Goal: Task Accomplishment & Management: Use online tool/utility

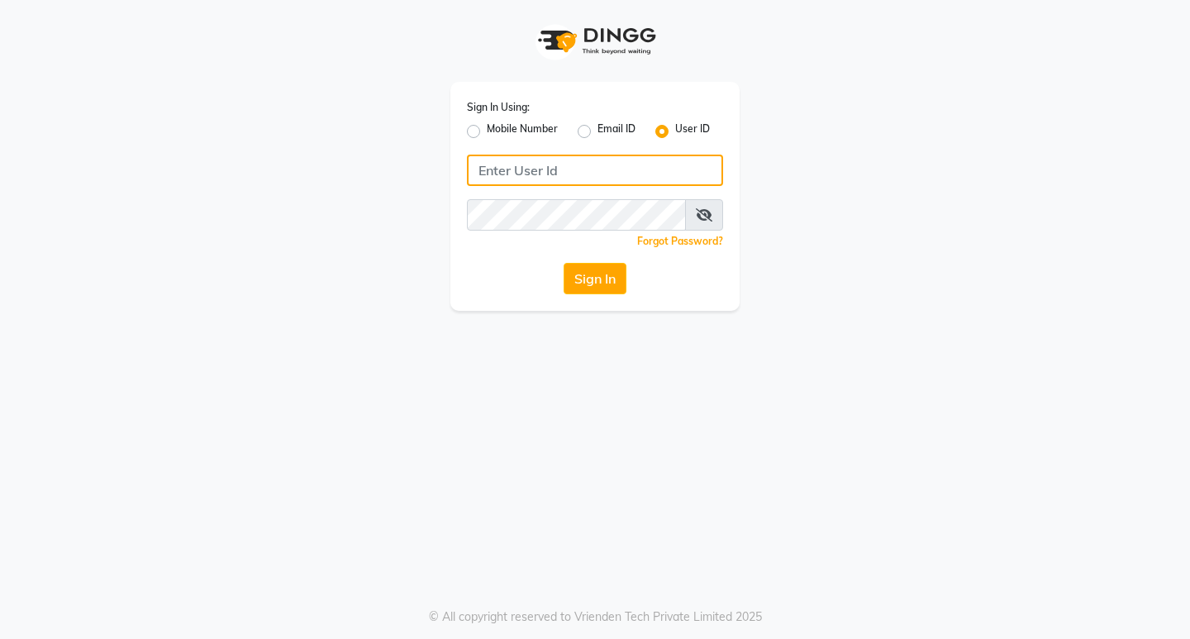
type input "hairart"
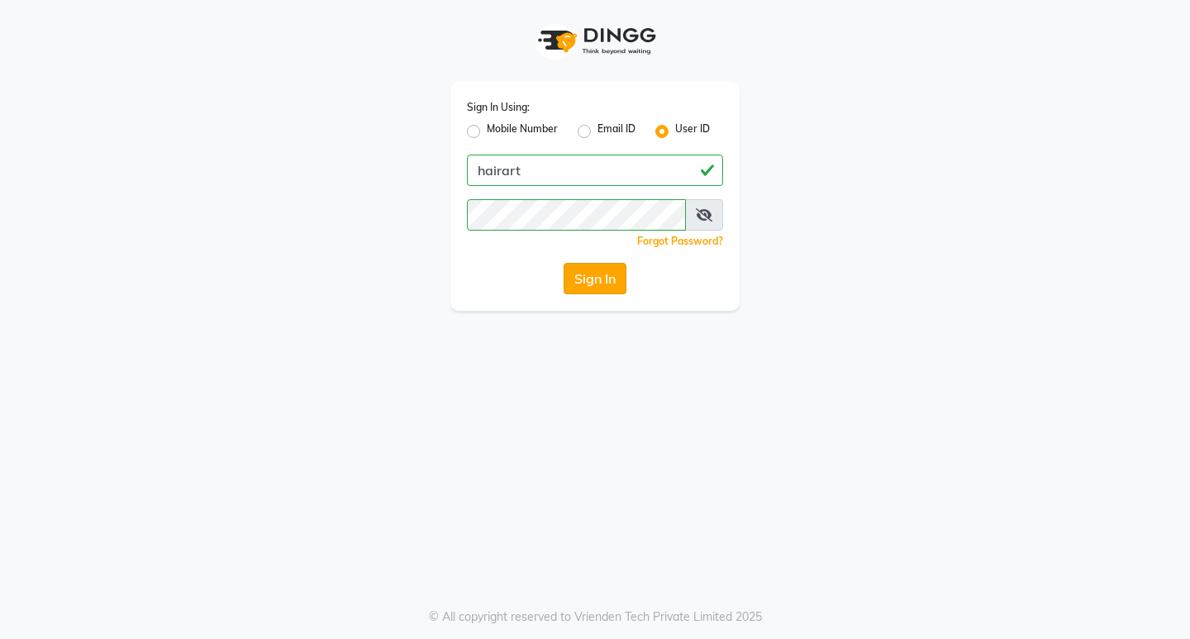
click at [586, 293] on div "Sign In Using: Mobile Number Email ID User ID hairart Remember me Forgot Passwo…" at bounding box center [595, 196] width 289 height 229
click at [601, 284] on button "Sign In" at bounding box center [595, 278] width 63 height 31
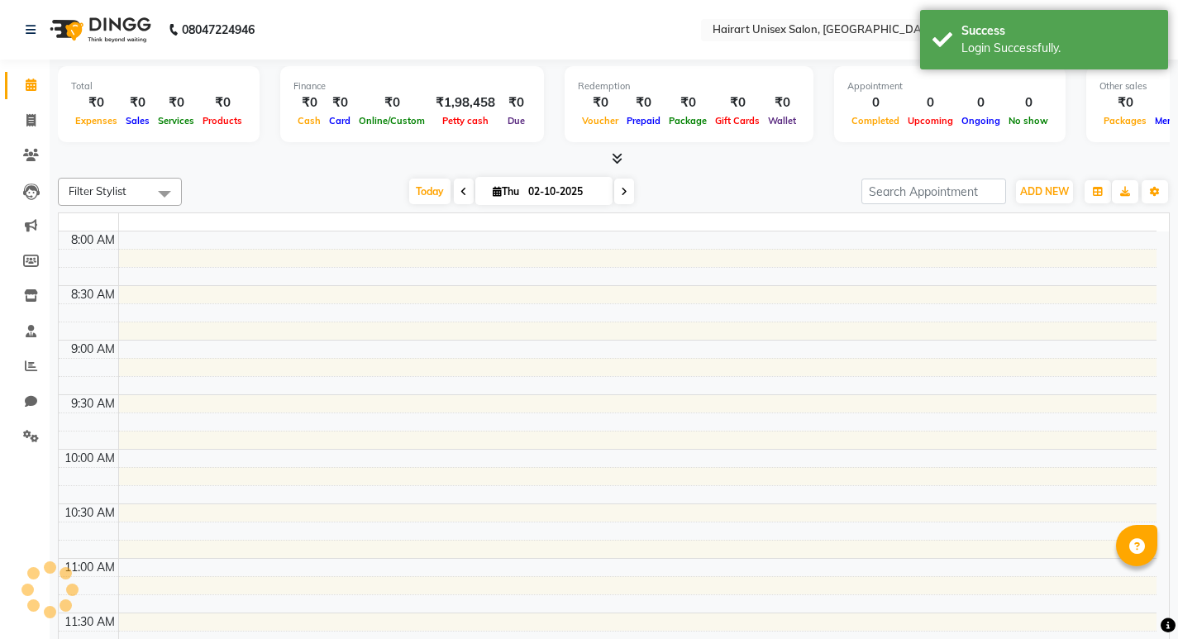
select select "en"
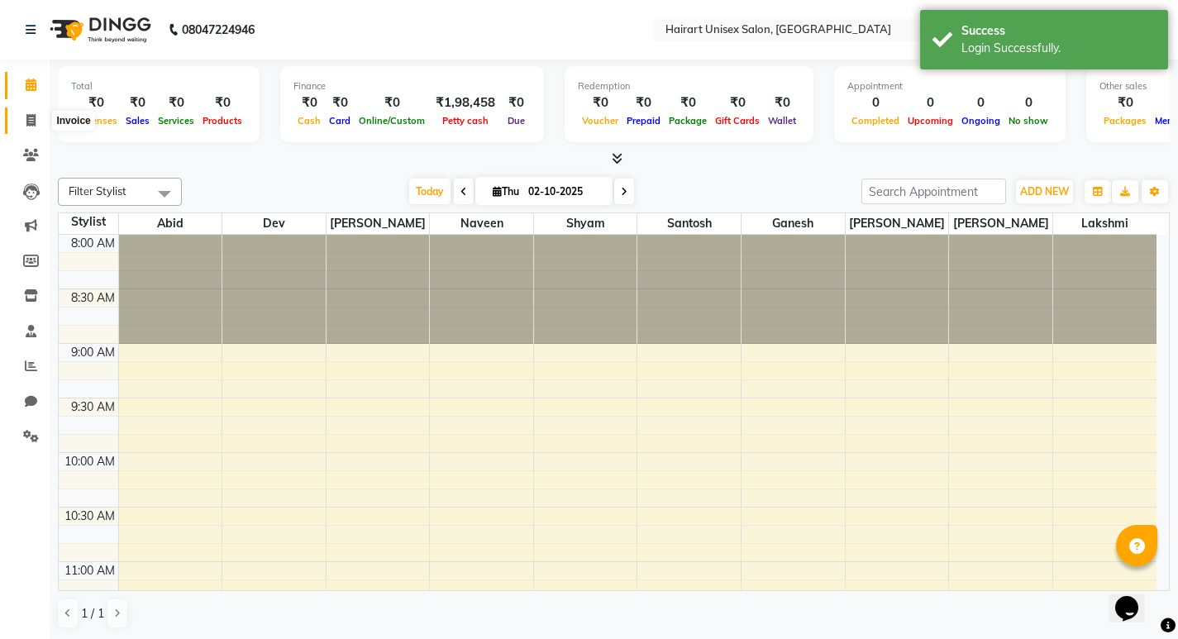
click at [31, 125] on icon at bounding box center [30, 120] width 9 height 12
select select "service"
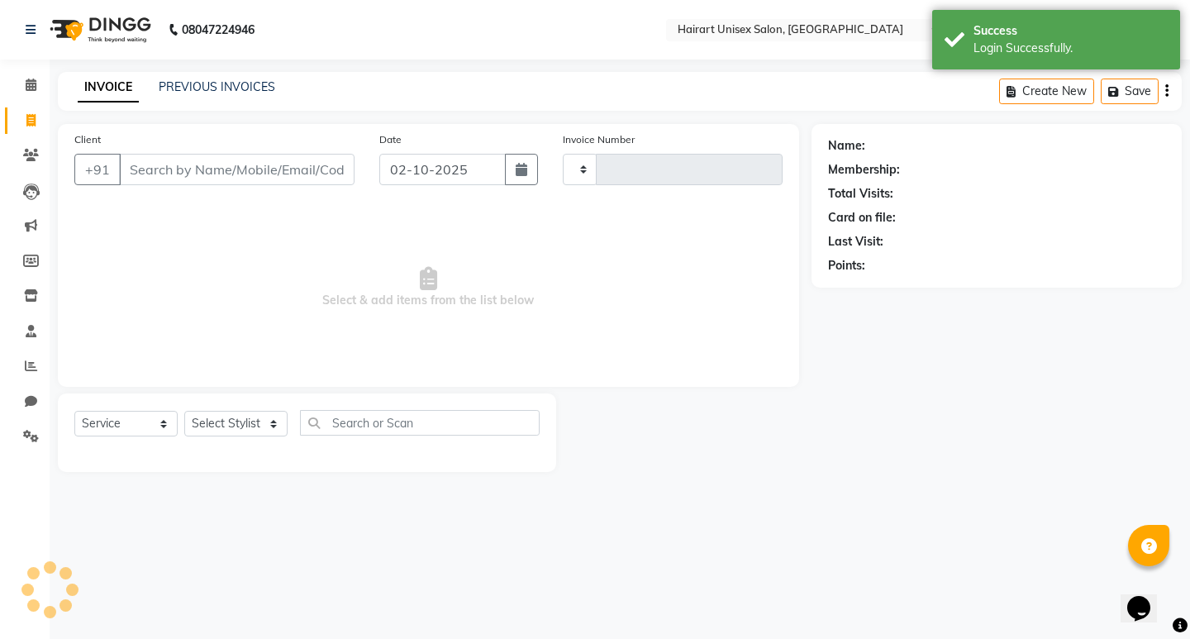
click at [178, 162] on input "Client" at bounding box center [237, 169] width 236 height 31
type input "[PERSON_NAME]"
type input "0404"
select select "5534"
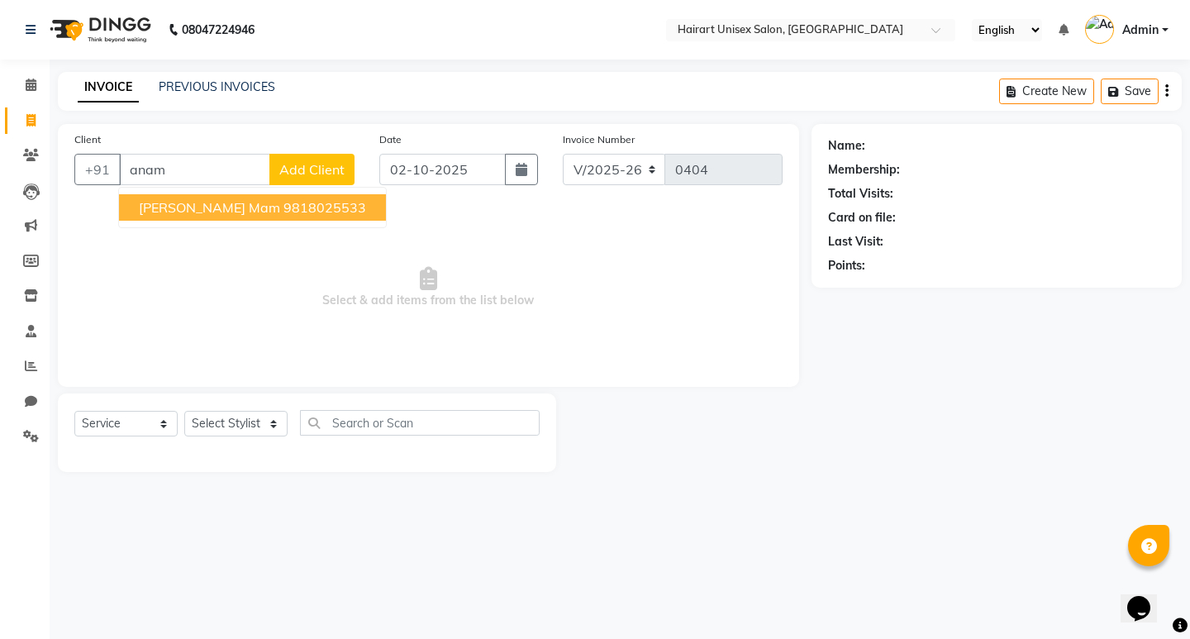
click at [208, 213] on span "[PERSON_NAME] mam" at bounding box center [209, 207] width 141 height 17
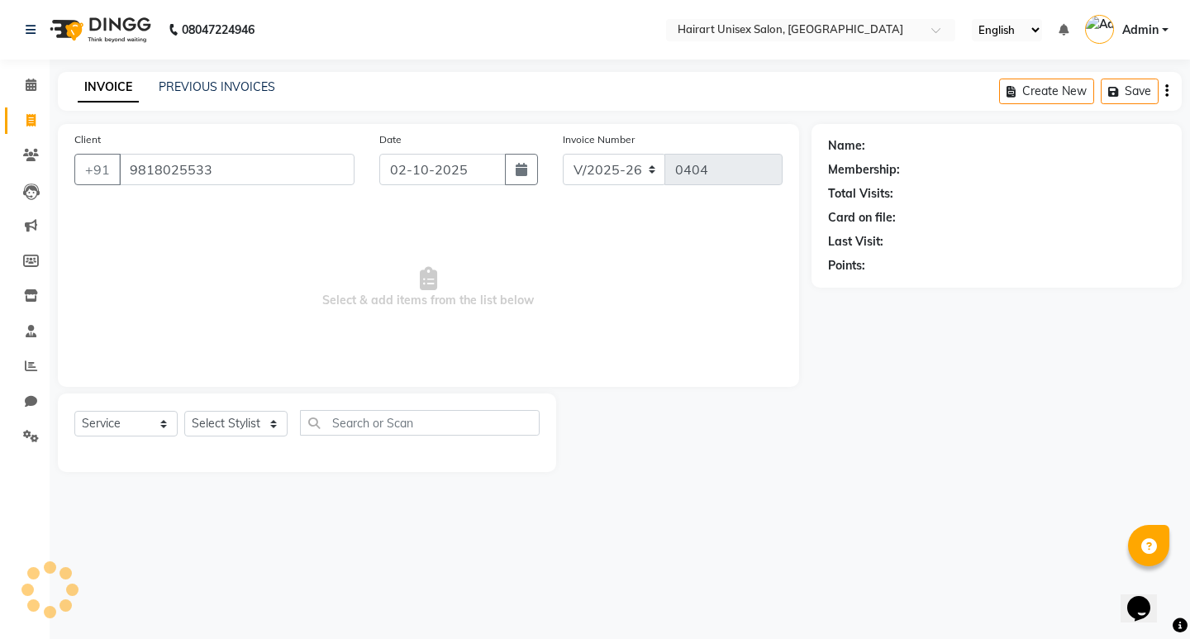
type input "9818025533"
click at [245, 427] on select "Select Stylist" at bounding box center [235, 424] width 103 height 26
click at [247, 418] on select "Select Stylist" at bounding box center [235, 424] width 103 height 26
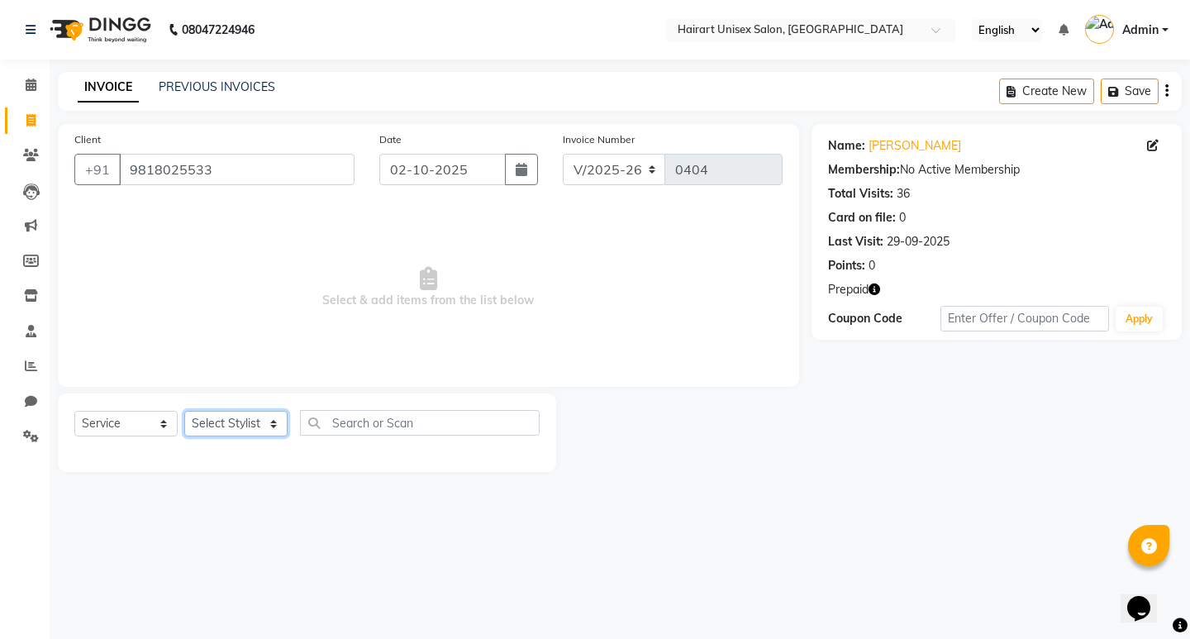
click at [241, 422] on select "Select Stylist [PERSON_NAME] Dev Ganesh Lakshmi [PERSON_NAME] Santosh [PERSON_N…" at bounding box center [235, 424] width 103 height 26
select select "39570"
click at [184, 411] on select "Select Stylist [PERSON_NAME] Dev Ganesh Lakshmi [PERSON_NAME] Santosh [PERSON_N…" at bounding box center [235, 424] width 103 height 26
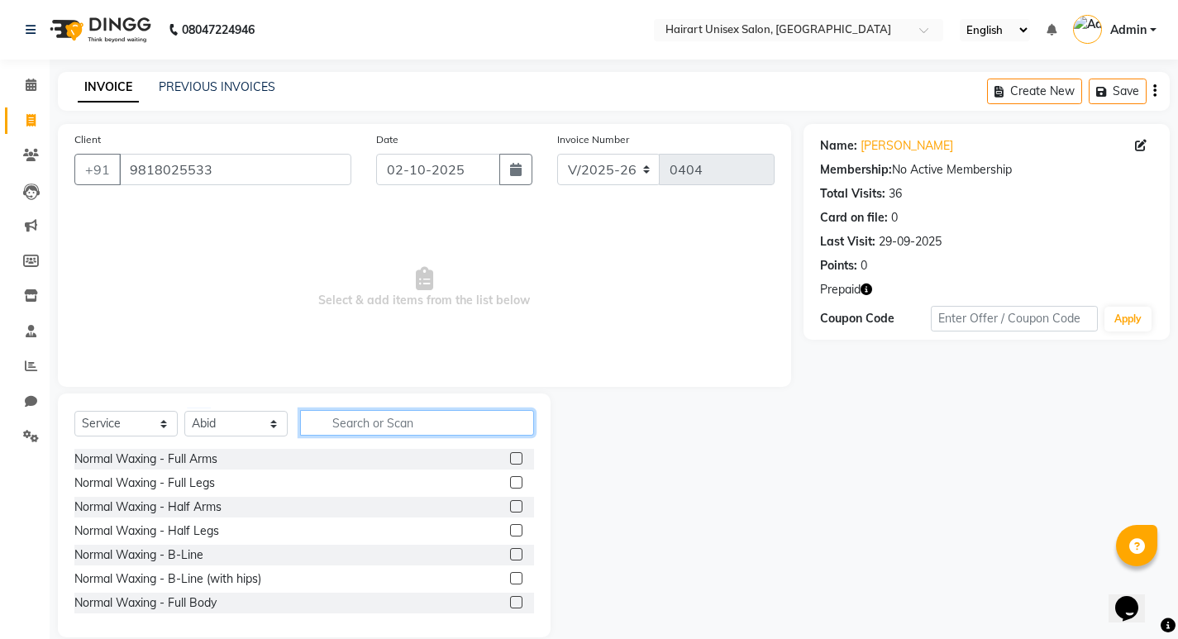
click at [352, 420] on input "text" at bounding box center [417, 423] width 234 height 26
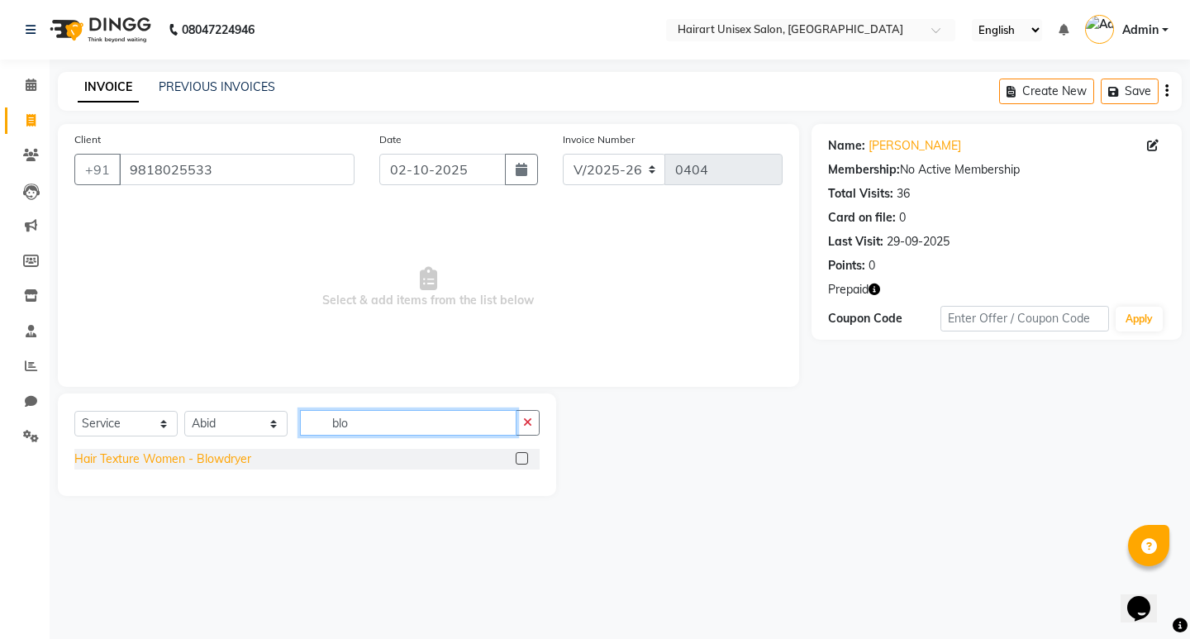
type input "blo"
click at [183, 462] on div "Hair Texture Women - Blowdryer" at bounding box center [162, 459] width 177 height 17
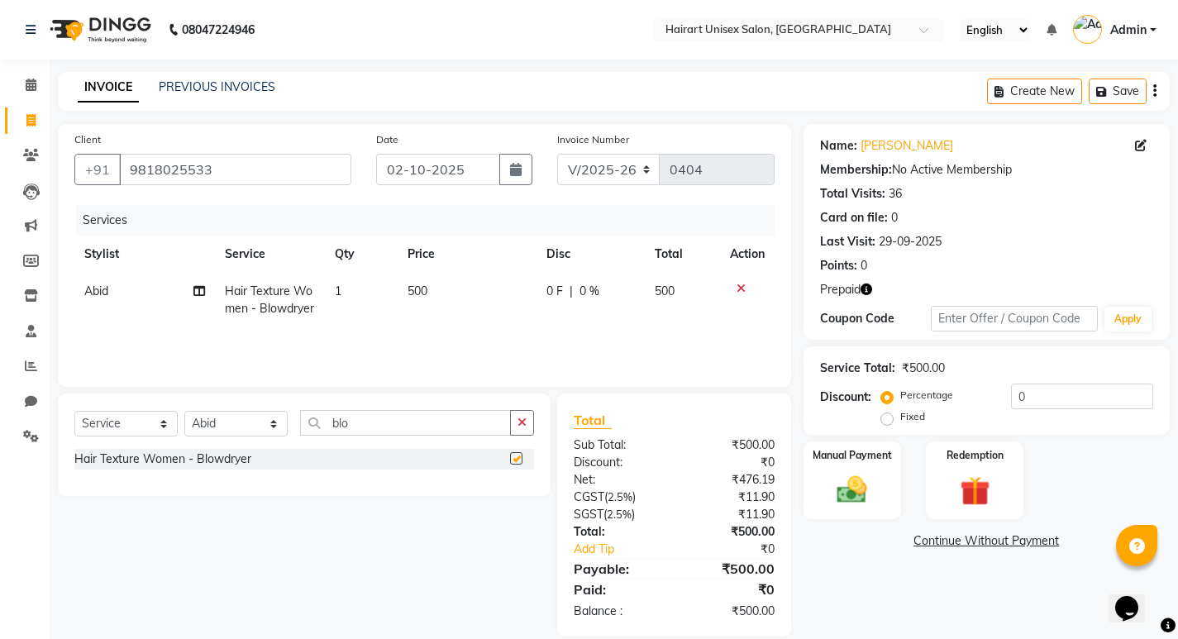
checkbox input "false"
click at [225, 425] on select "Select Stylist [PERSON_NAME] Dev Ganesh Lakshmi [PERSON_NAME] Santosh [PERSON_N…" at bounding box center [235, 424] width 103 height 26
select select "51929"
click at [184, 411] on select "Select Stylist [PERSON_NAME] Dev Ganesh Lakshmi [PERSON_NAME] Santosh [PERSON_N…" at bounding box center [235, 424] width 103 height 26
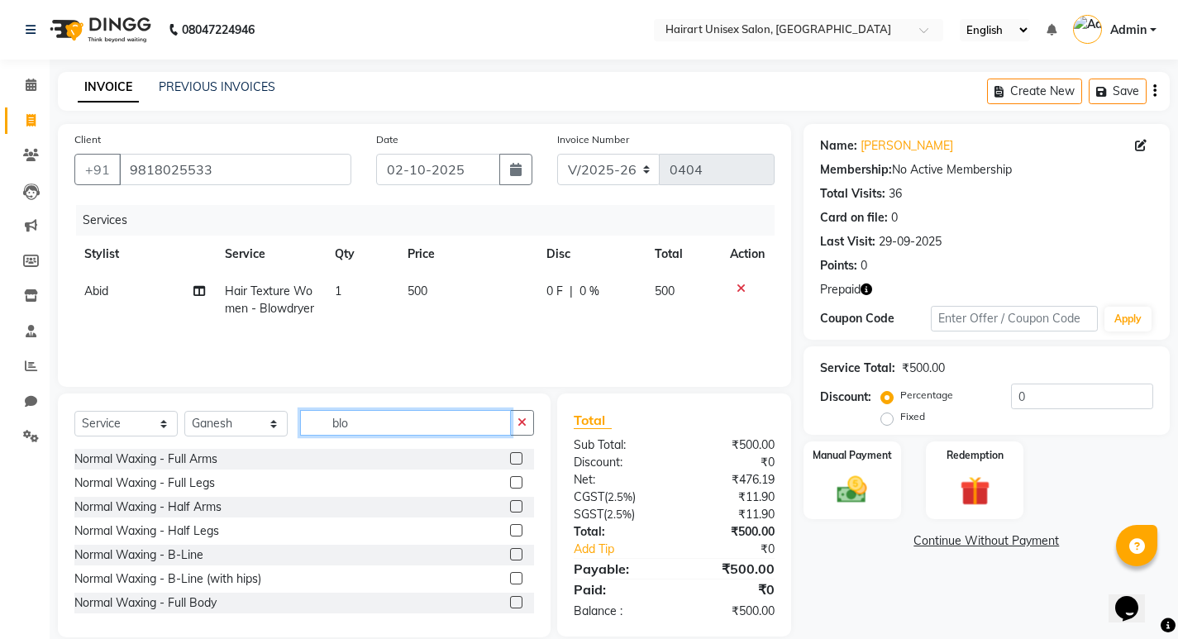
click at [373, 427] on input "blo" at bounding box center [405, 423] width 211 height 26
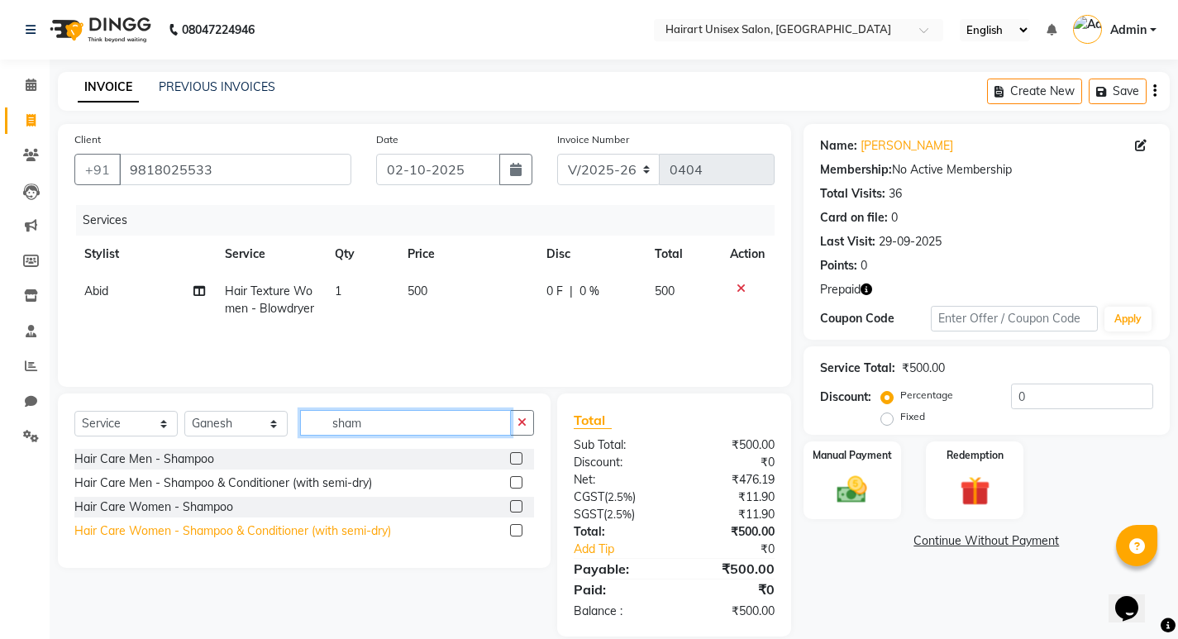
type input "sham"
click at [206, 531] on div "Hair Care Women - Shampoo & Conditioner (with semi-dry)" at bounding box center [232, 530] width 317 height 17
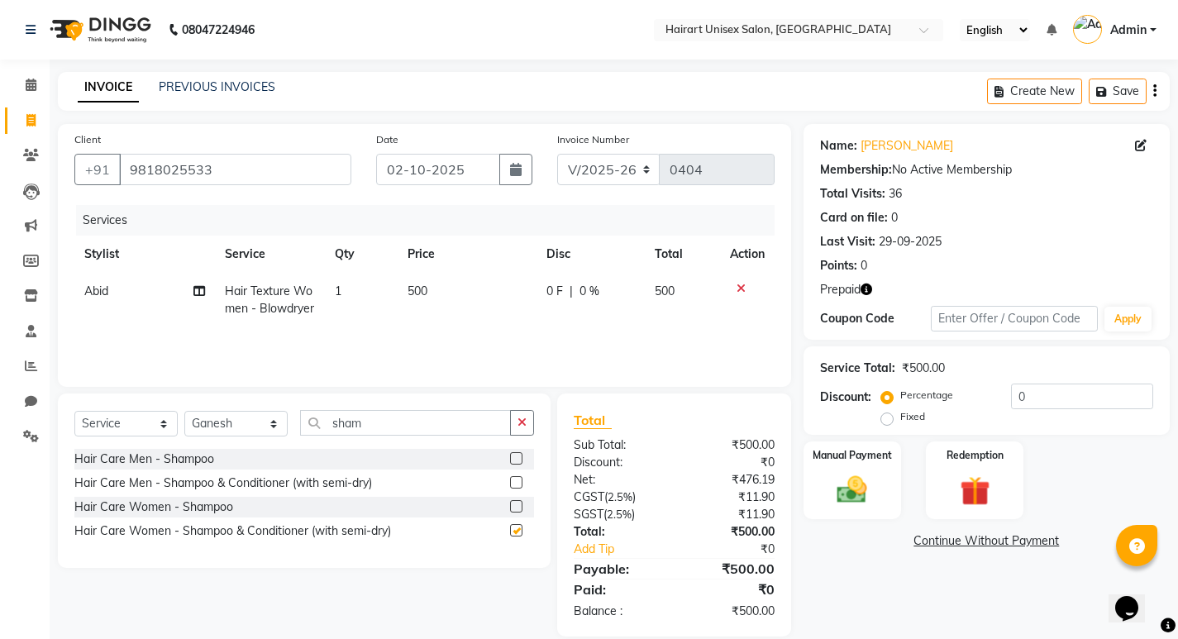
checkbox input "false"
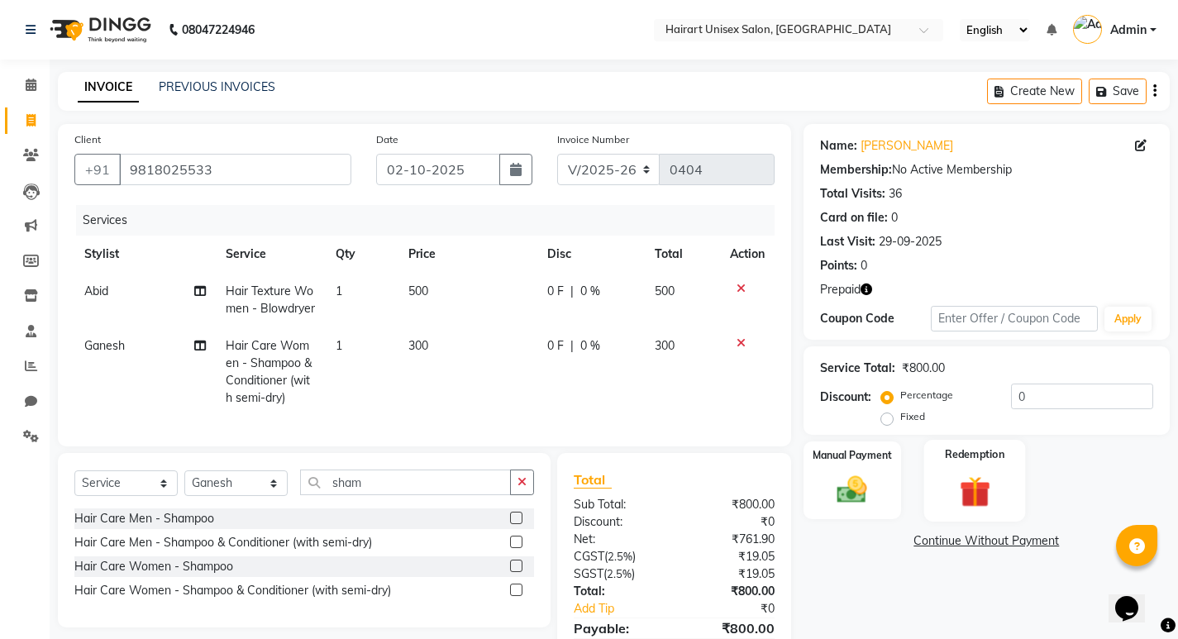
click at [1007, 474] on div "Redemption" at bounding box center [975, 481] width 102 height 82
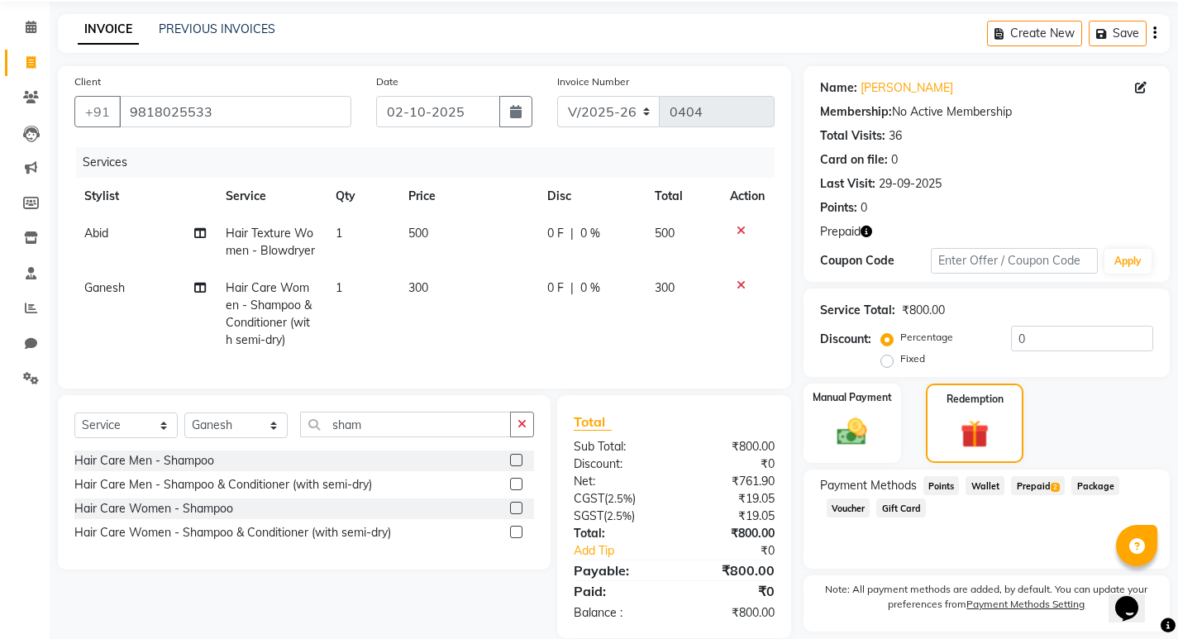
scroll to position [109, 0]
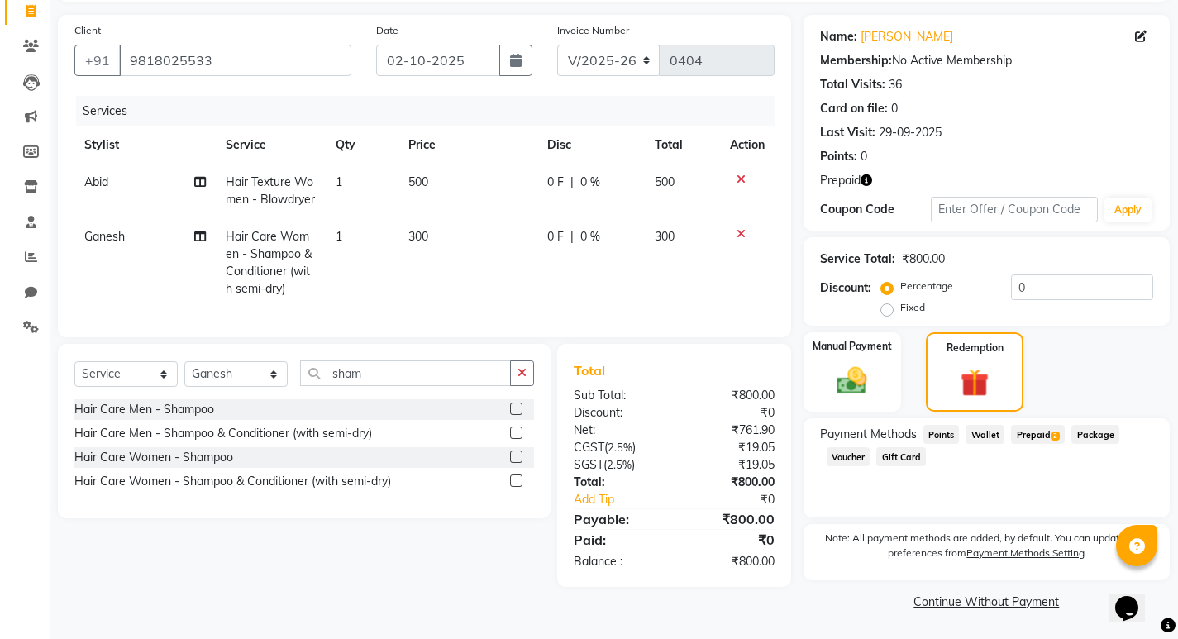
click at [1036, 443] on span "Prepaid 2" at bounding box center [1038, 434] width 54 height 19
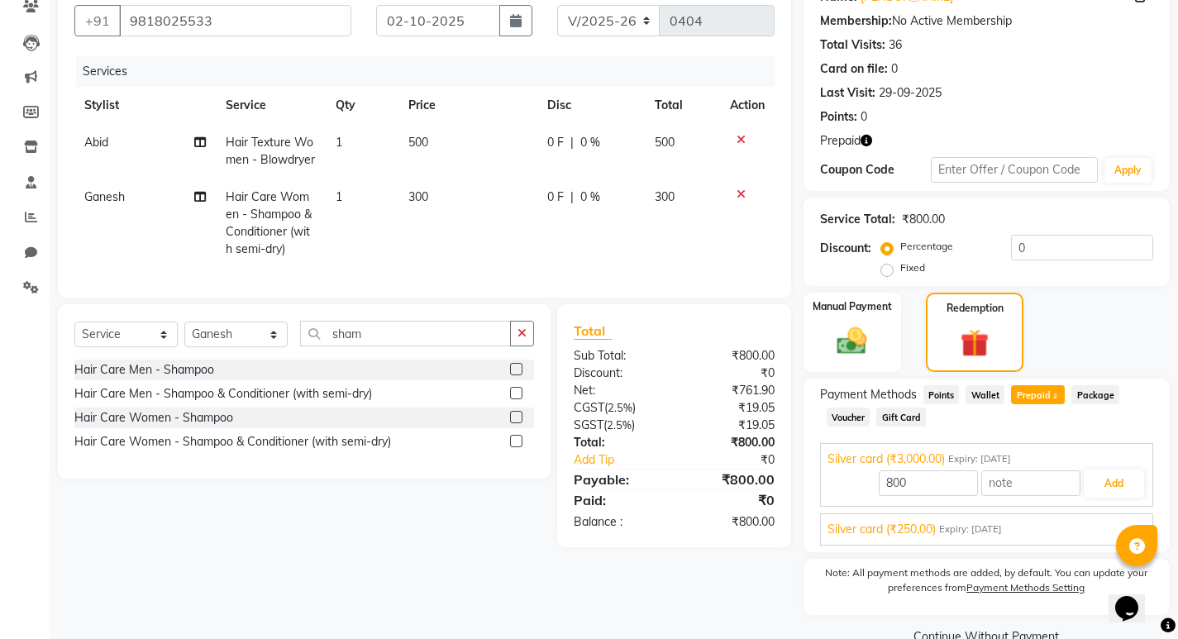
scroll to position [184, 0]
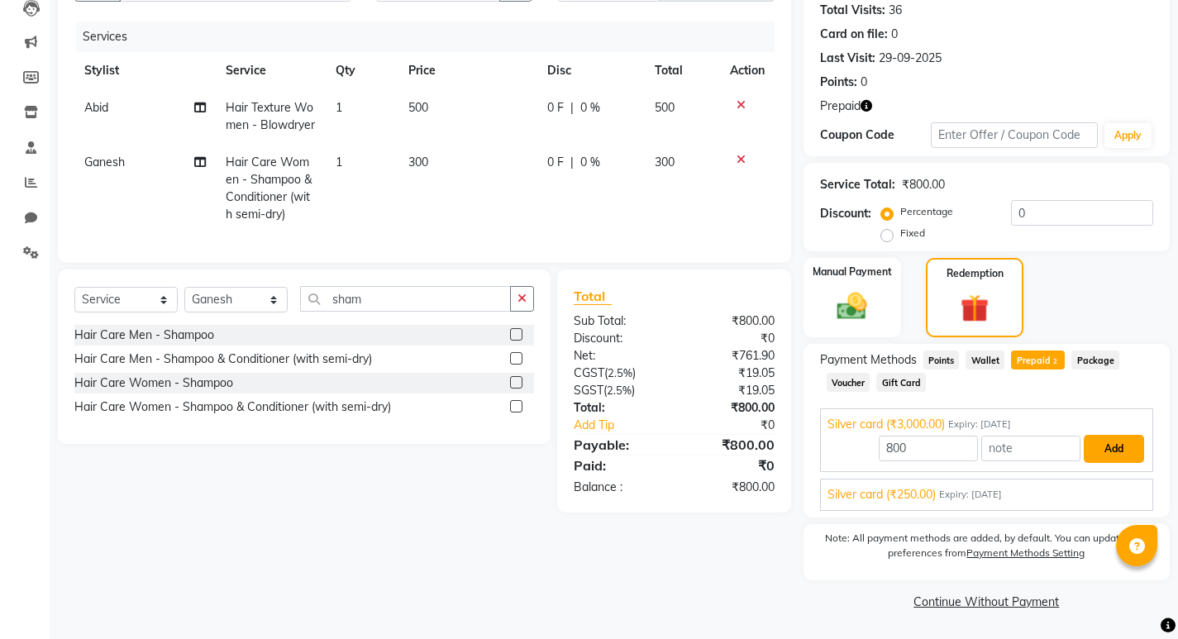
click at [1102, 450] on button "Add" at bounding box center [1114, 449] width 60 height 28
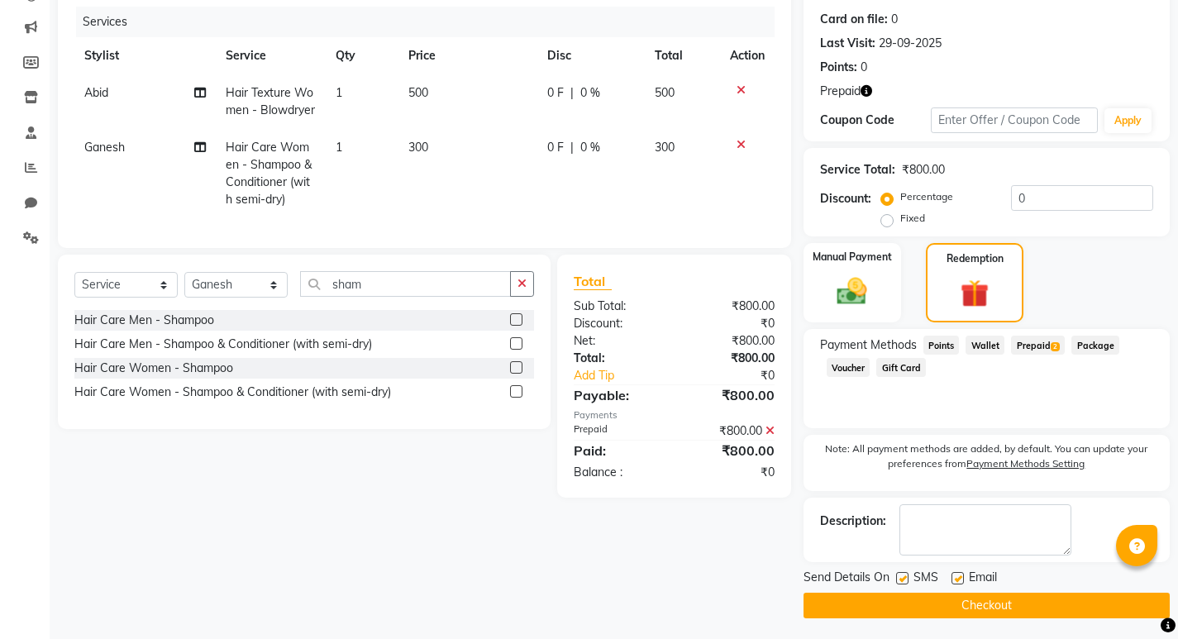
scroll to position [203, 0]
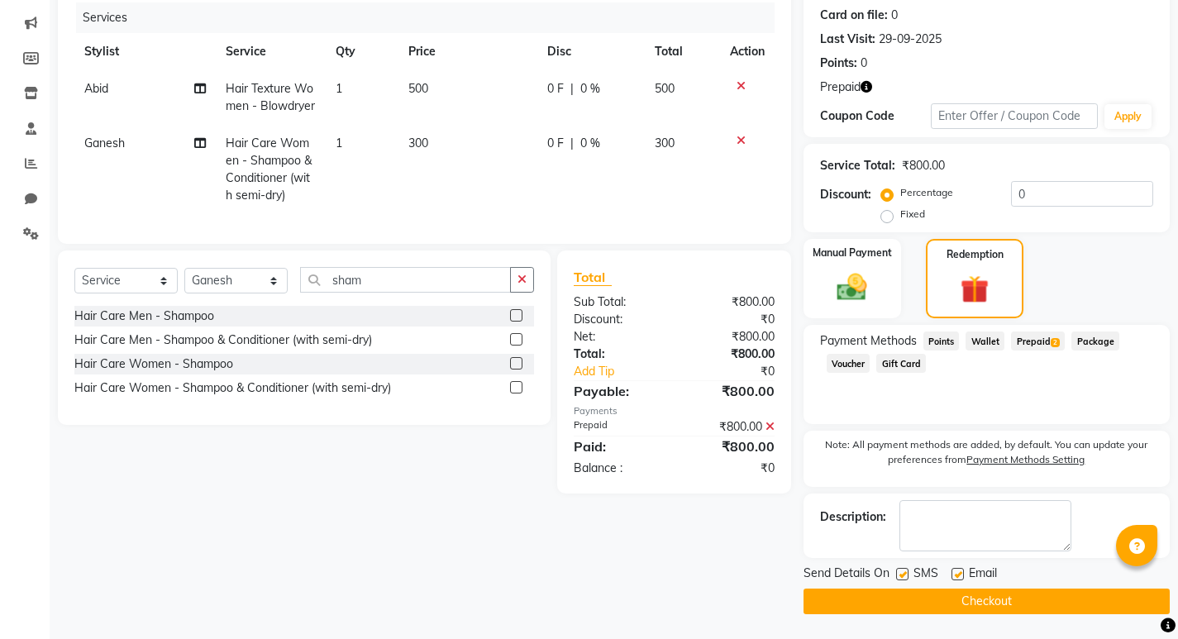
click at [983, 601] on button "Checkout" at bounding box center [987, 602] width 366 height 26
